Goal: Find specific page/section: Find specific page/section

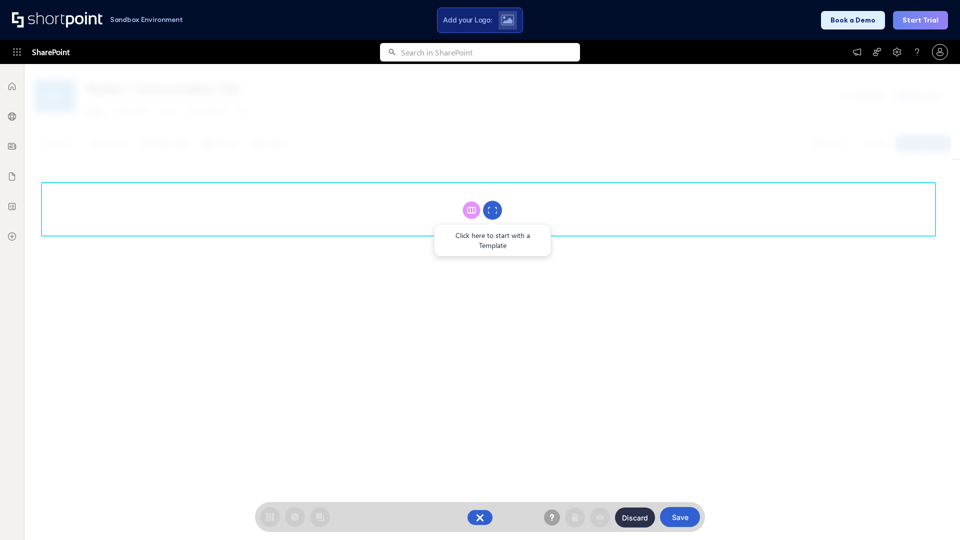
click at [493, 210] on circle at bounding box center [492, 210] width 19 height 19
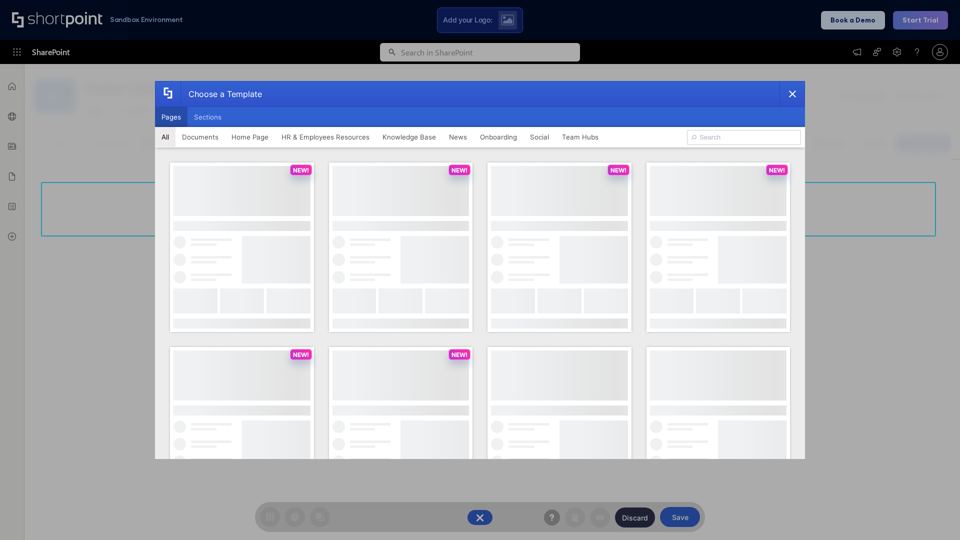
click at [171, 117] on button "Pages" at bounding box center [171, 117] width 33 height 20
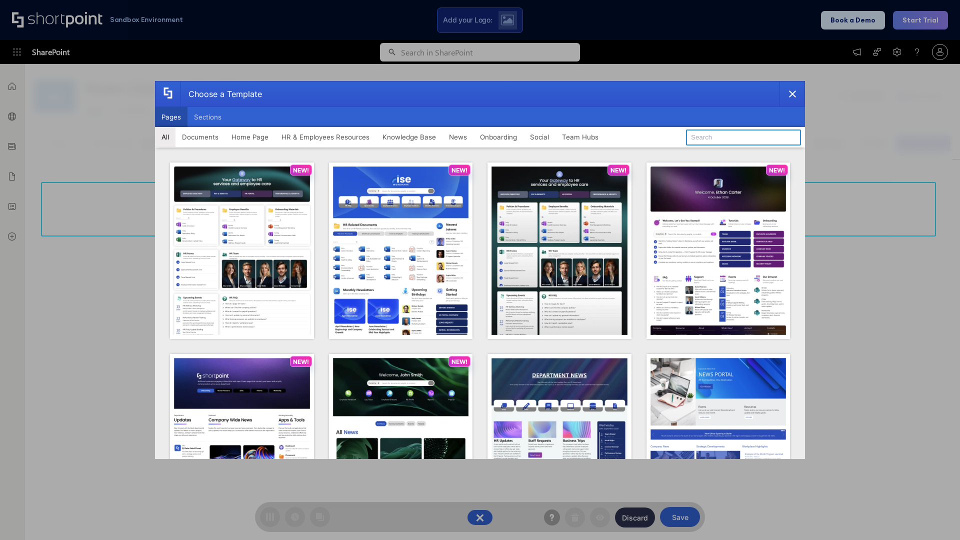
type input "Social Layout 2"
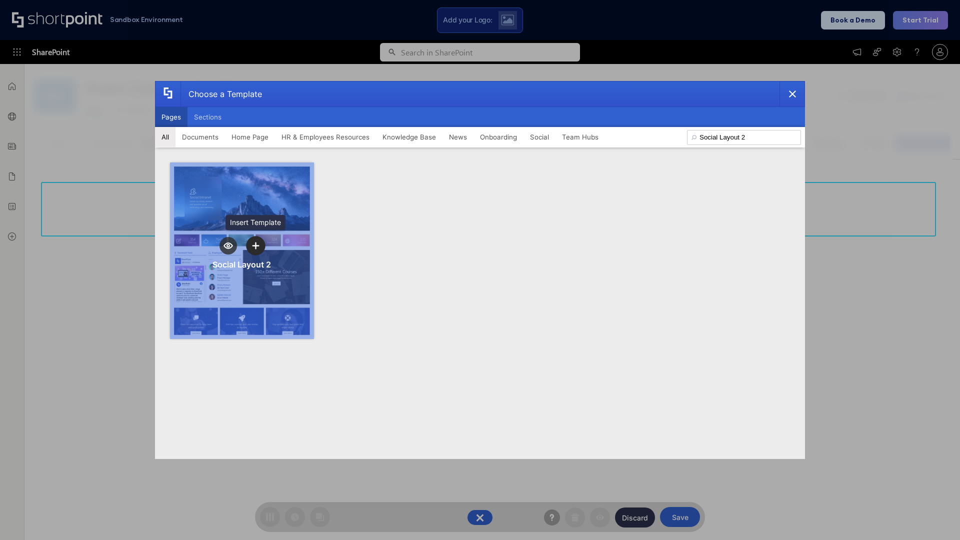
click at [256, 246] on icon "template selector" at bounding box center [255, 245] width 7 height 7
